Goal: Task Accomplishment & Management: Complete application form

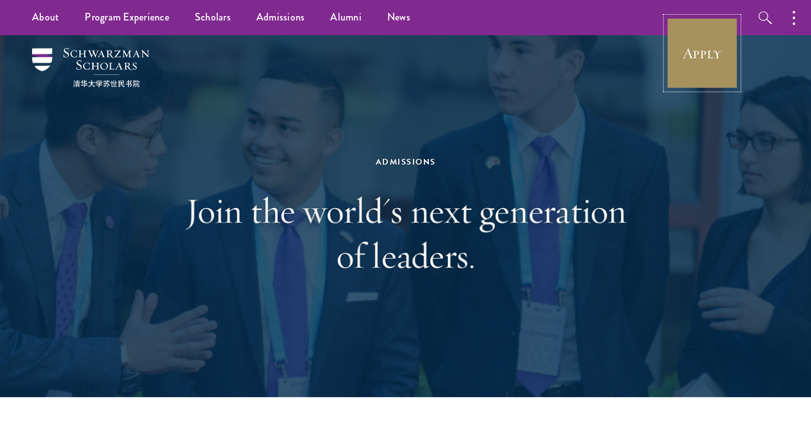
click at [682, 53] on link "Apply" at bounding box center [702, 53] width 72 height 72
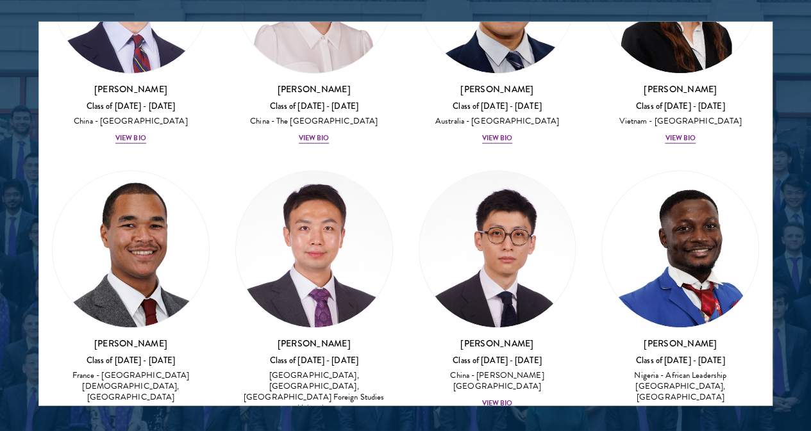
scroll to position [5384, 0]
